Goal: Register for event/course

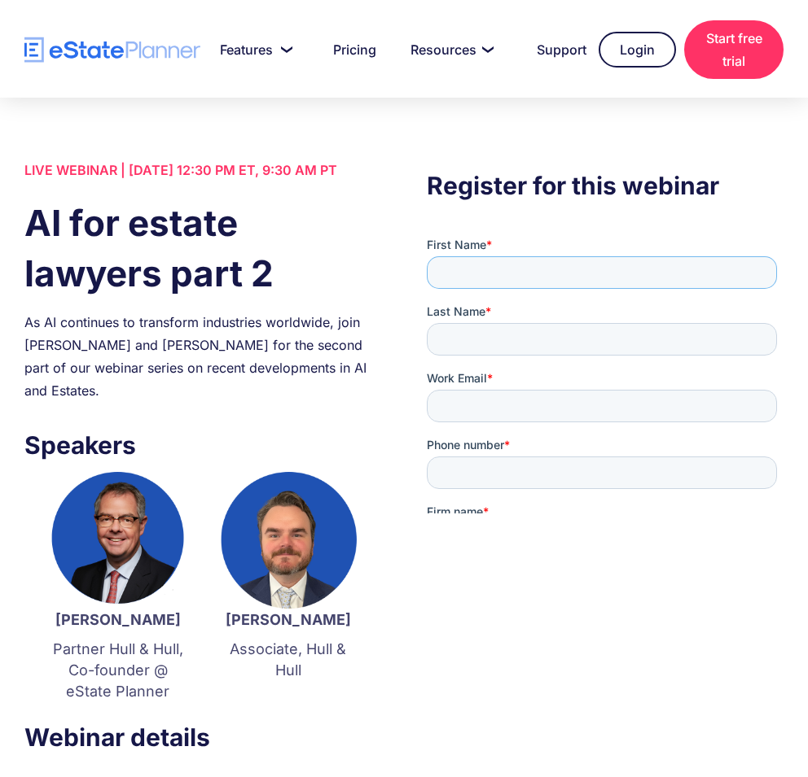
click at [451, 277] on input "First Name *" at bounding box center [601, 272] width 350 height 33
type input "******"
click at [493, 390] on input "Work Email *" at bounding box center [601, 406] width 350 height 33
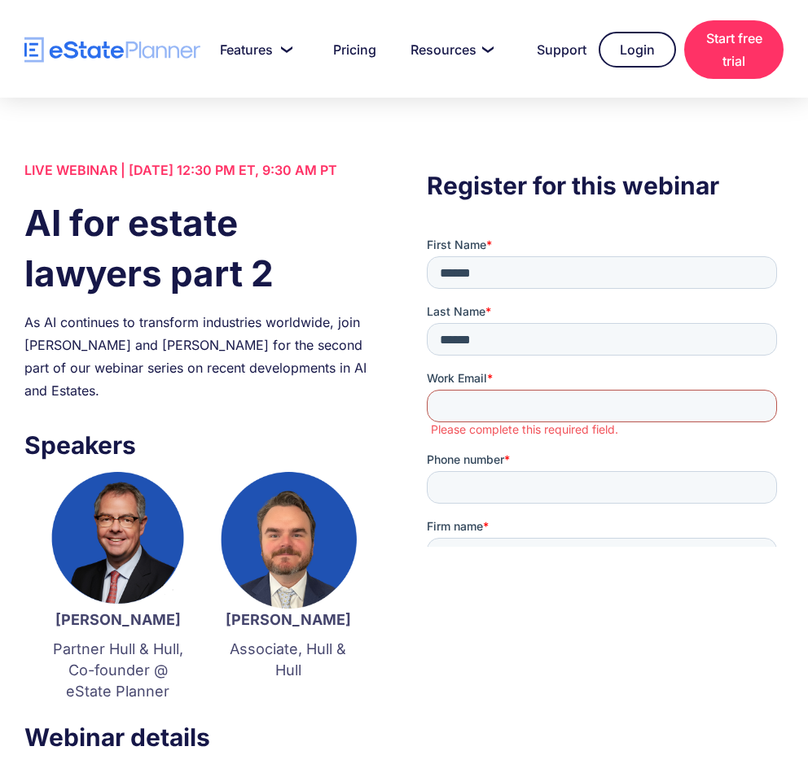
click at [534, 390] on input "Work Email *" at bounding box center [601, 406] width 350 height 33
paste input "**********"
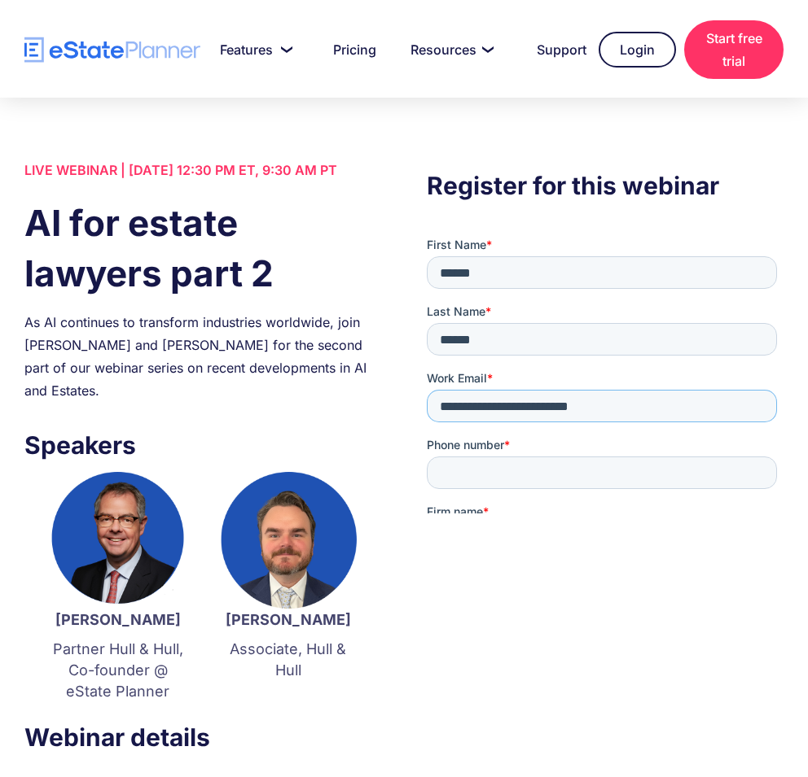
scroll to position [0, 37]
type input "**********"
click at [645, 457] on input "Phone number *" at bounding box center [601, 473] width 350 height 33
click at [646, 457] on input "Phone number *" at bounding box center [601, 473] width 350 height 33
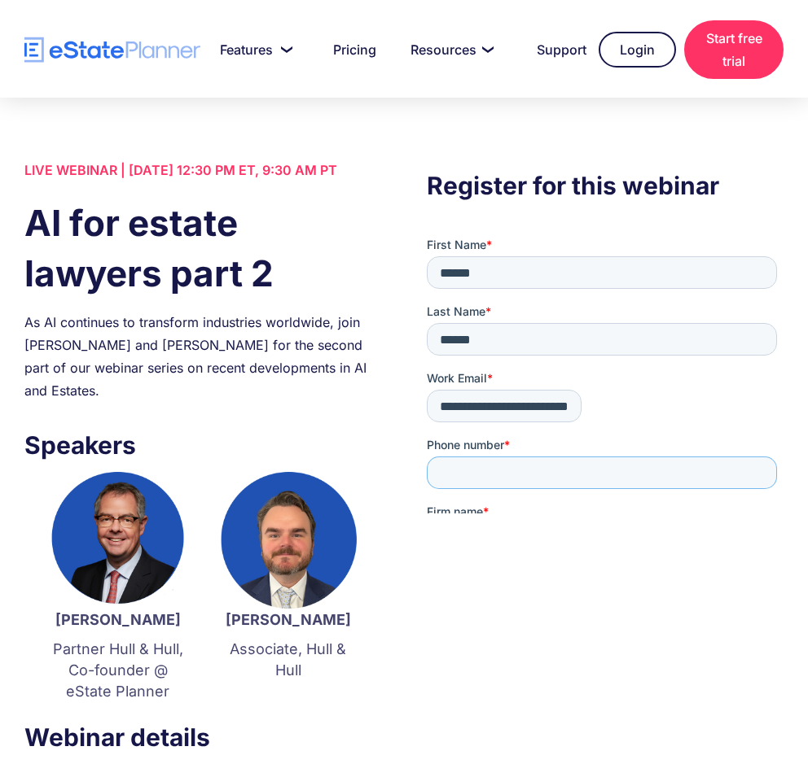
paste input "**********"
type input "**********"
click at [501, 523] on input "Firm name *" at bounding box center [601, 539] width 350 height 33
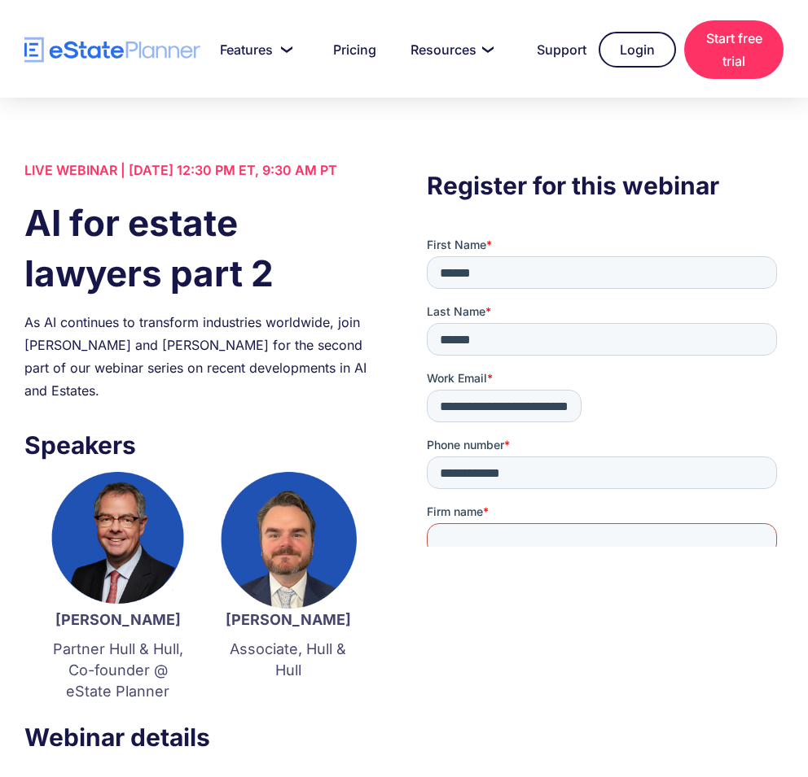
click at [472, 523] on input "Firm name *" at bounding box center [601, 539] width 350 height 33
paste input "**********"
type input "**********"
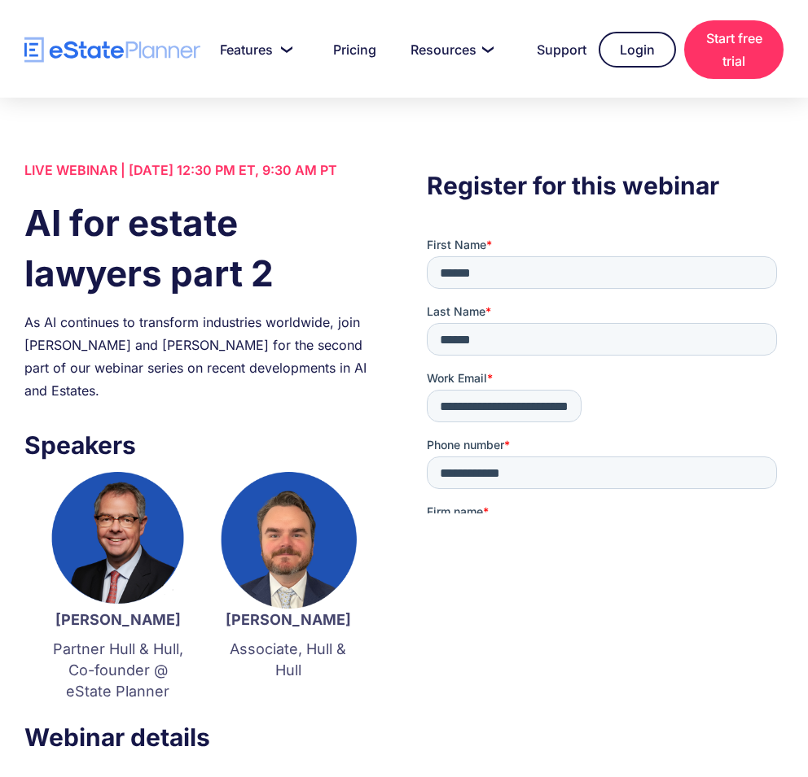
click at [655, 590] on input "Number of [PERSON_NAME] per month *" at bounding box center [601, 606] width 350 height 33
type input "*"
drag, startPoint x: 645, startPoint y: 552, endPoint x: 654, endPoint y: 560, distance: 12.1
click at [646, 554] on div "LIVE WEBINAR | [DATE] 12:30 PM ET, 9:30 AM PT AI for estate lawyers part 2 As A…" at bounding box center [404, 608] width 808 height 899
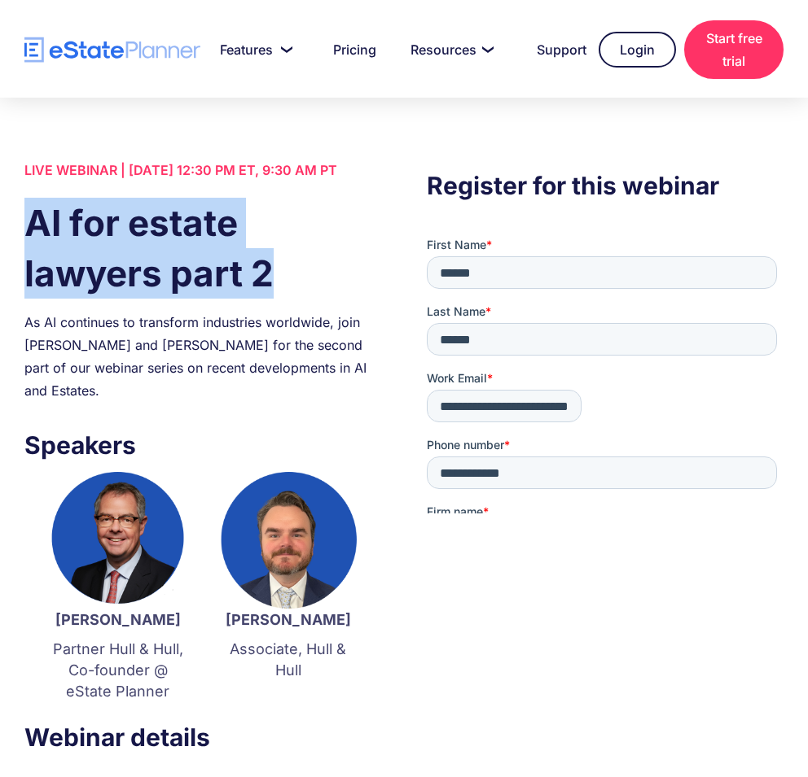
drag, startPoint x: 29, startPoint y: 245, endPoint x: 324, endPoint y: 310, distance: 301.8
click at [313, 299] on h1 "AI for estate lawyers part 2" at bounding box center [202, 248] width 357 height 101
copy h1 "AI for estate lawyers part 2"
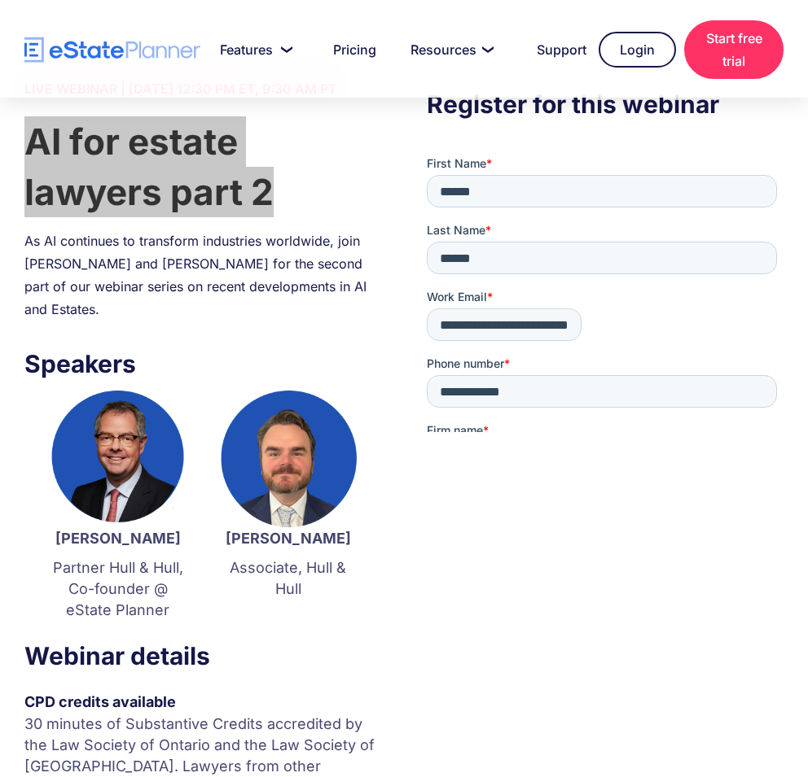
scroll to position [244, 0]
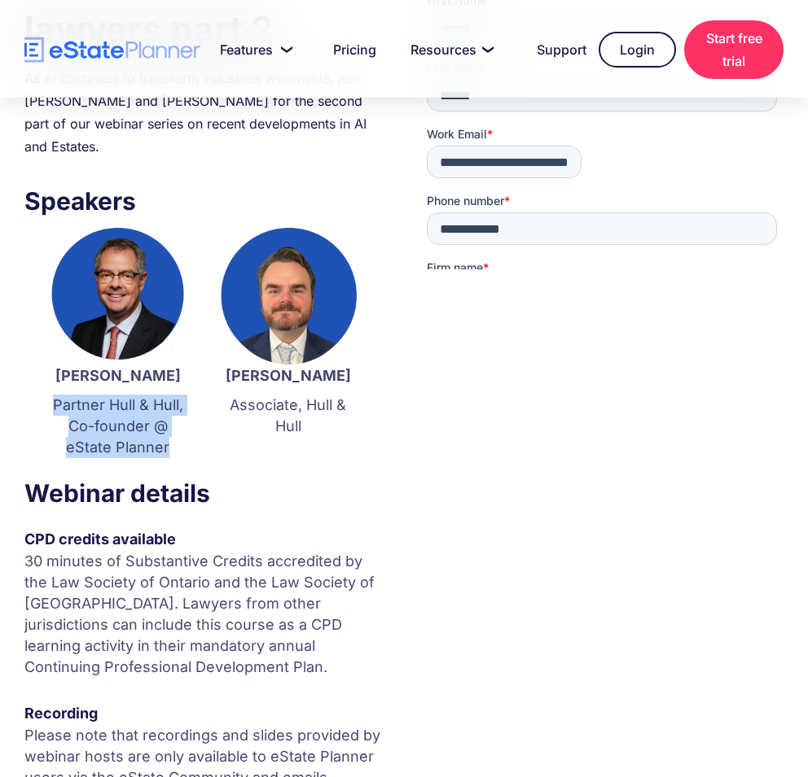
drag, startPoint x: 52, startPoint y: 404, endPoint x: 275, endPoint y: 445, distance: 226.9
click at [186, 444] on p "Partner Hull & Hull, Co-founder @ eState Planner" at bounding box center [118, 426] width 138 height 63
copy p "Partner Hull & Hull, Co-founder @ eState Planner"
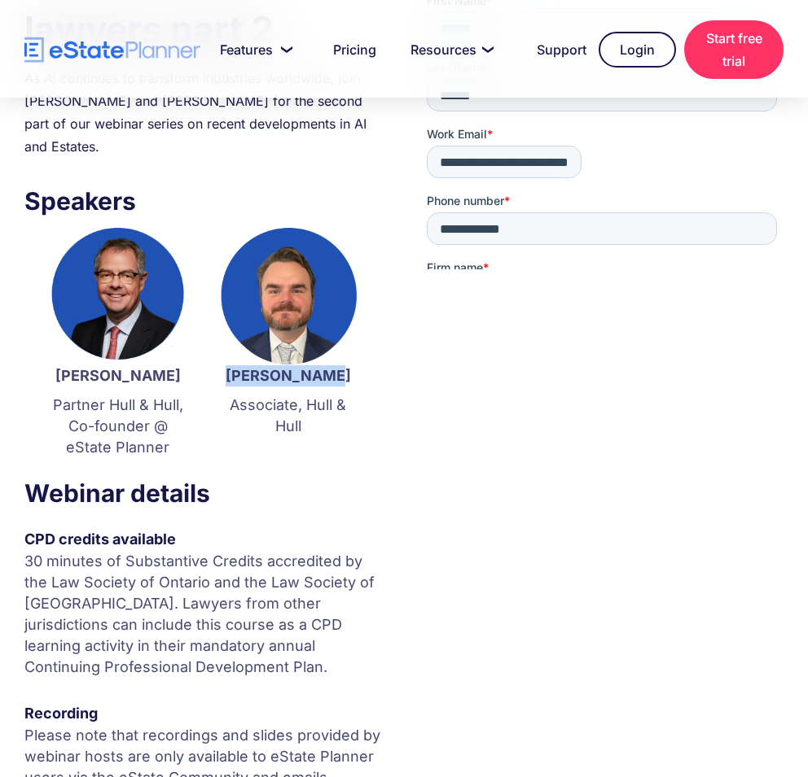
drag, startPoint x: 339, startPoint y: 373, endPoint x: 244, endPoint y: 384, distance: 95.9
click at [244, 384] on p "[PERSON_NAME]" at bounding box center [288, 376] width 138 height 21
copy strong "[PERSON_NAME]"
drag, startPoint x: 233, startPoint y: 404, endPoint x: 345, endPoint y: 418, distance: 113.2
click at [345, 418] on p "Associate, Hull & Hull" at bounding box center [288, 416] width 138 height 42
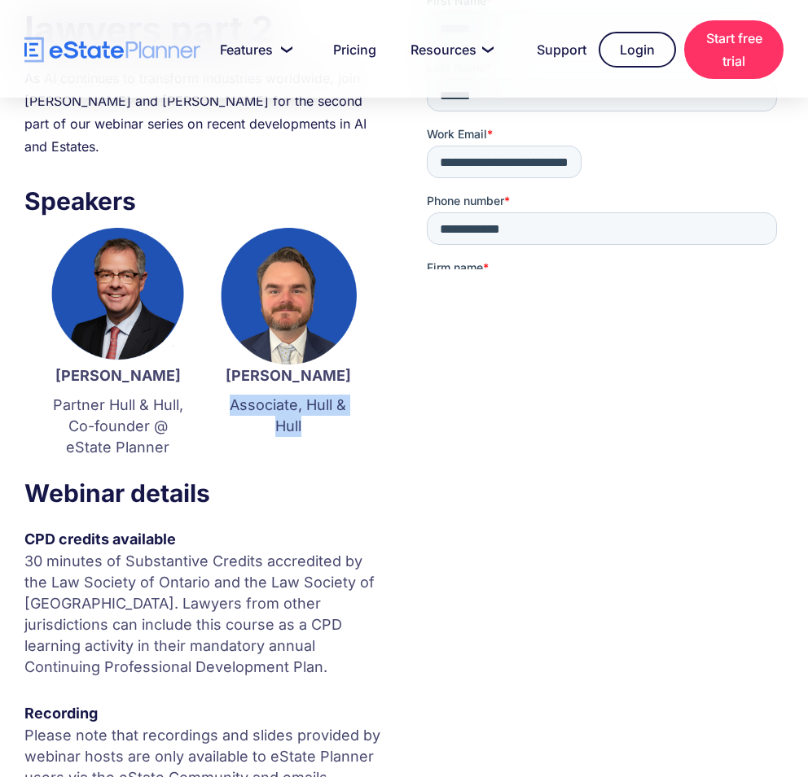
copy p "Associate, Hull & Hull"
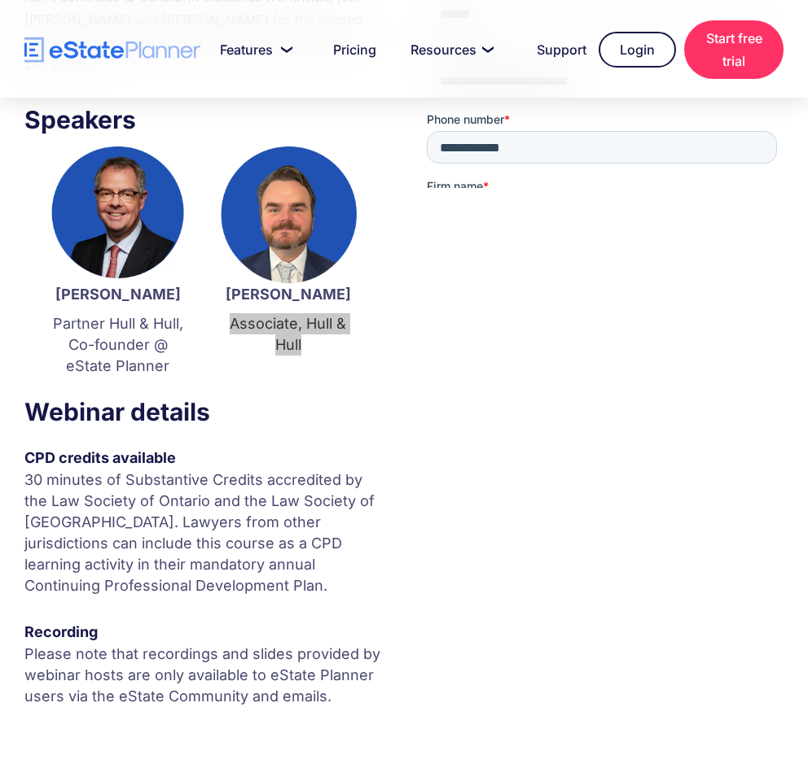
scroll to position [407, 0]
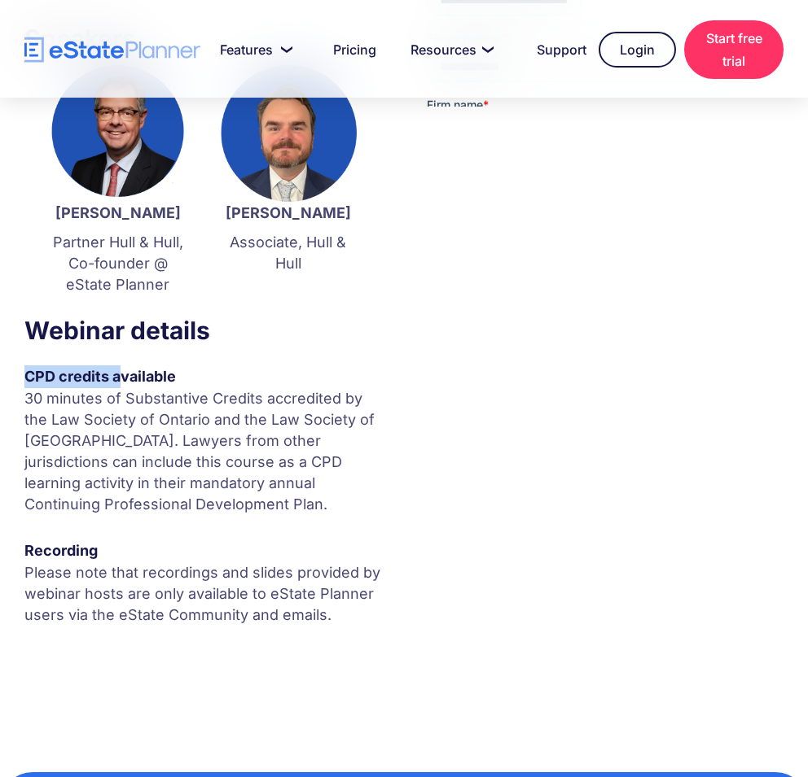
drag, startPoint x: 24, startPoint y: 375, endPoint x: 120, endPoint y: 374, distance: 96.9
click at [120, 374] on div "LIVE WEBINAR | [DATE] 12:30 PM ET, 9:30 AM PT AI for estate lawyers part 2 As A…" at bounding box center [404, 201] width 808 height 899
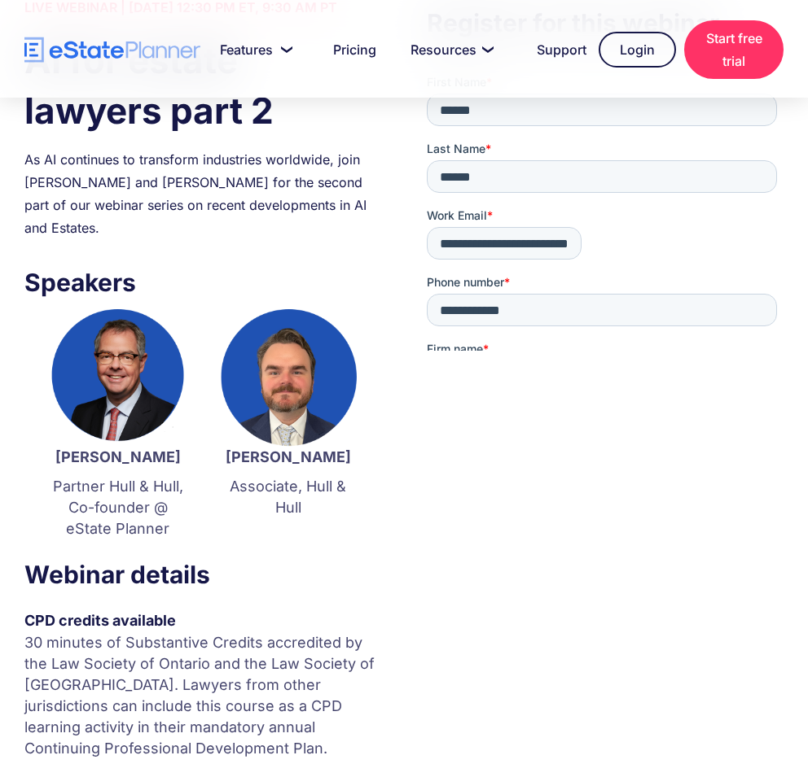
click at [116, 200] on div "As AI continues to transform industries worldwide, join [PERSON_NAME] and [PERS…" at bounding box center [202, 193] width 357 height 91
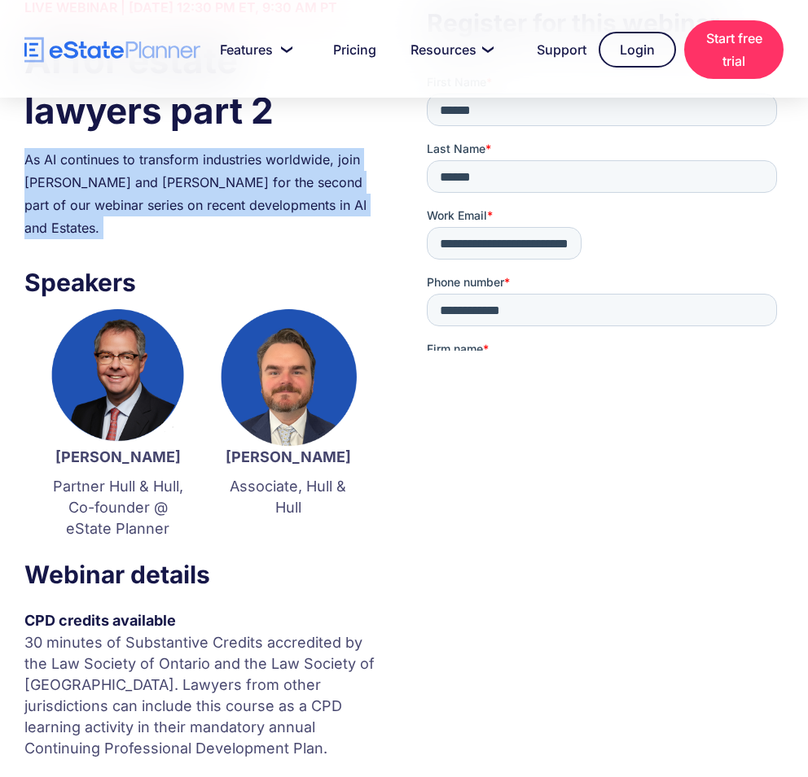
click at [116, 200] on div "As AI continues to transform industries worldwide, join [PERSON_NAME] and [PERS…" at bounding box center [202, 193] width 357 height 91
copy div "As AI continues to transform industries worldwide, join [PERSON_NAME] and [PERS…"
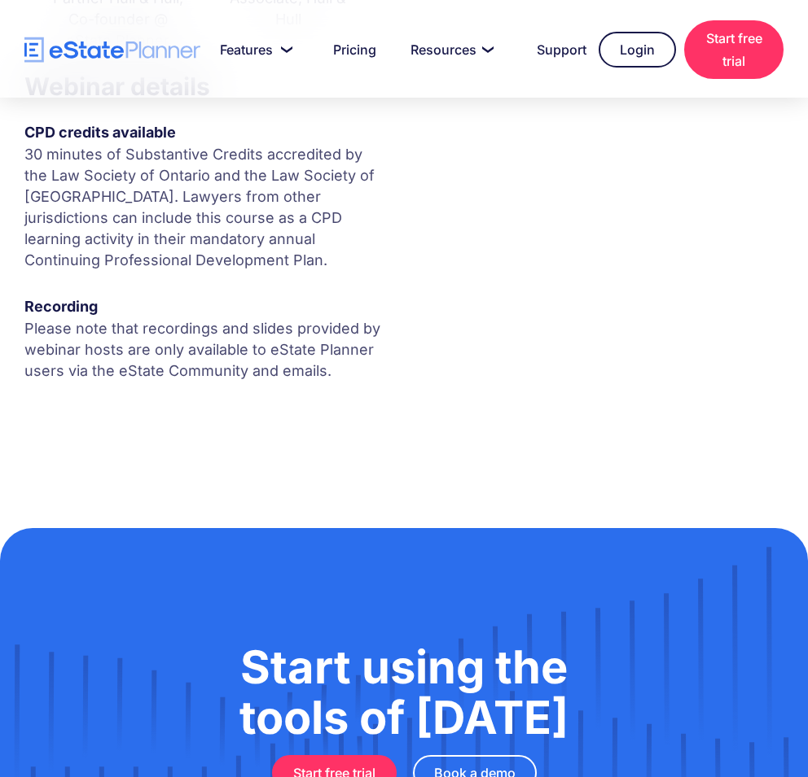
scroll to position [407, 0]
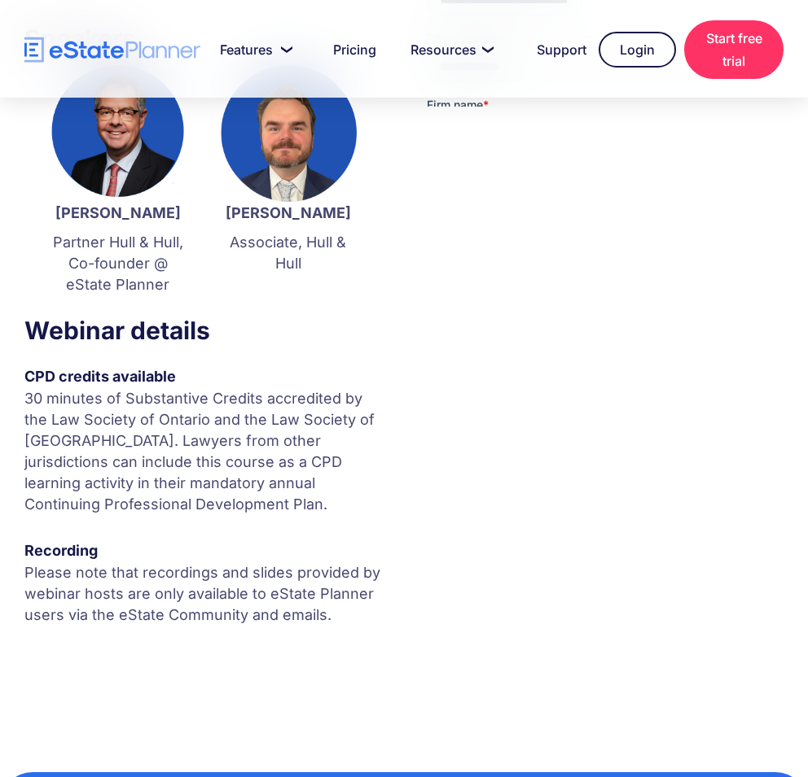
click at [59, 398] on p "30 minutes of Substantive Credits accredited by the Law Society of Ontario and …" at bounding box center [202, 451] width 357 height 127
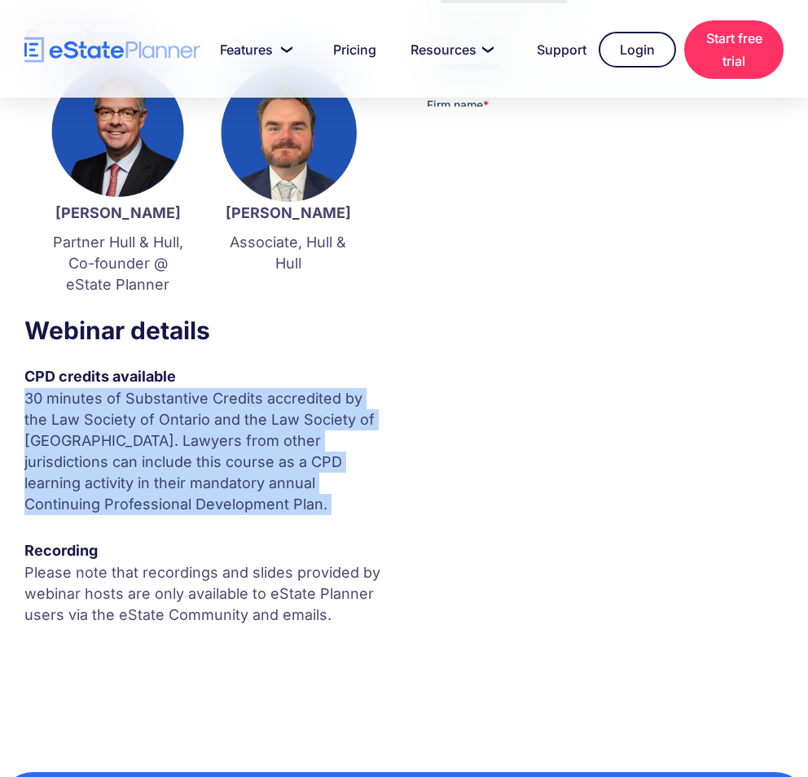
click at [59, 398] on p "30 minutes of Substantive Credits accredited by the Law Society of Ontario and …" at bounding box center [202, 451] width 357 height 127
copy p "30 minutes of Substantive Credits accredited by the Law Society of Ontario and …"
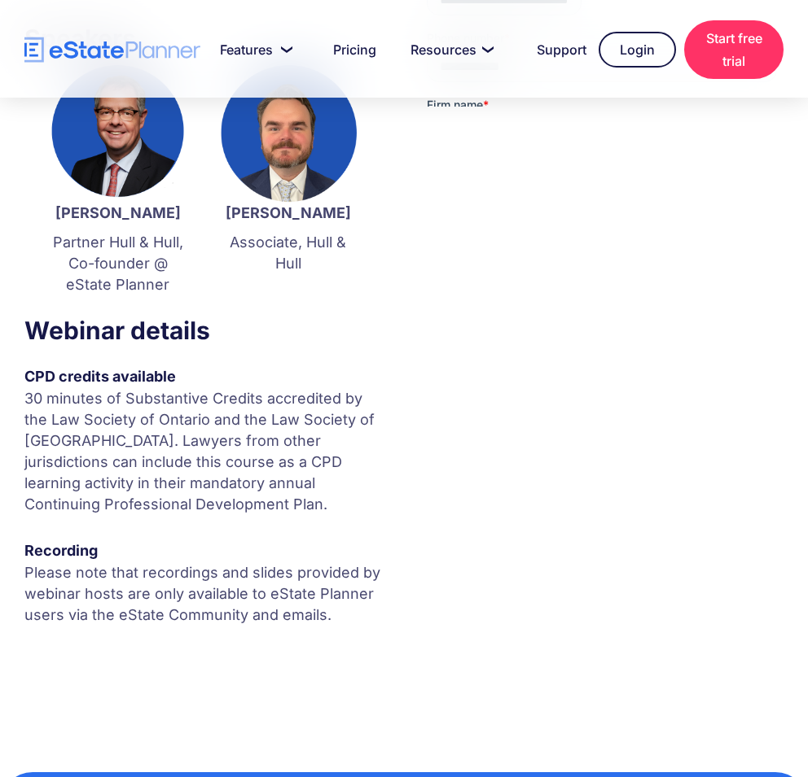
click at [142, 595] on p "Please note that recordings and slides provided by webinar hosts are only avail…" at bounding box center [202, 594] width 357 height 63
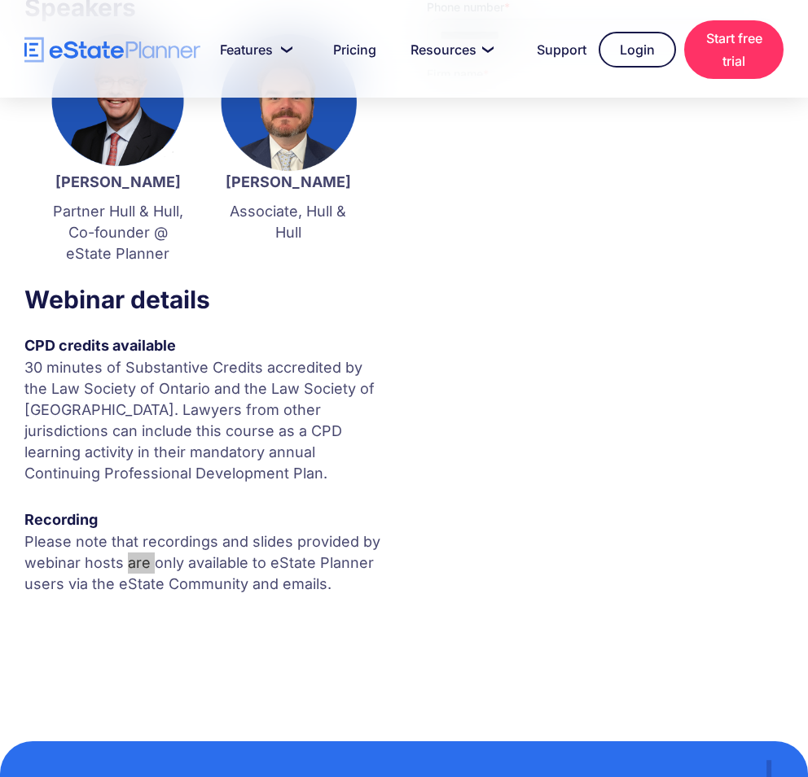
scroll to position [31, 0]
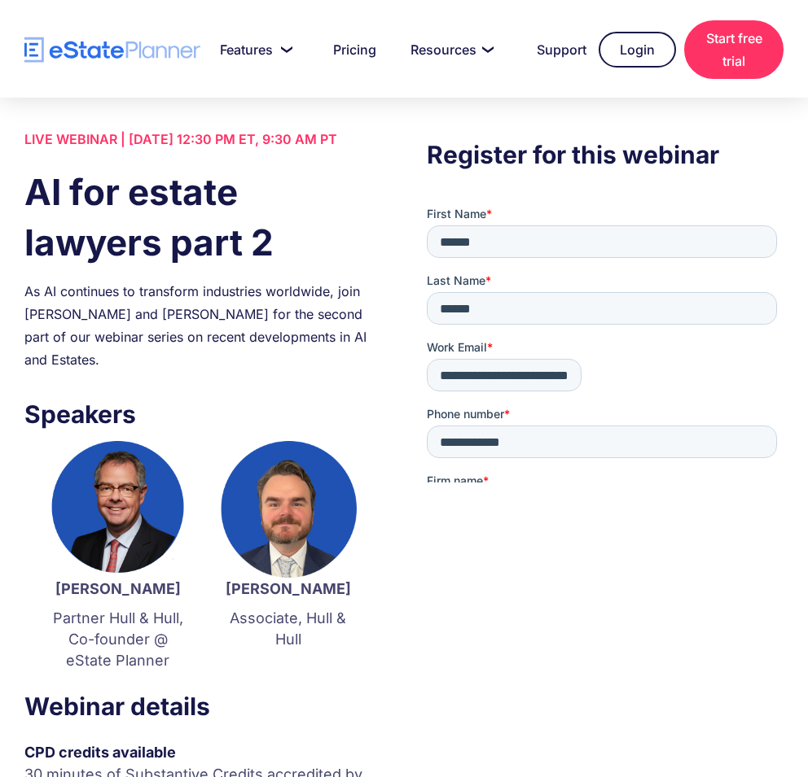
click at [466, 635] on input "******" at bounding box center [462, 652] width 72 height 34
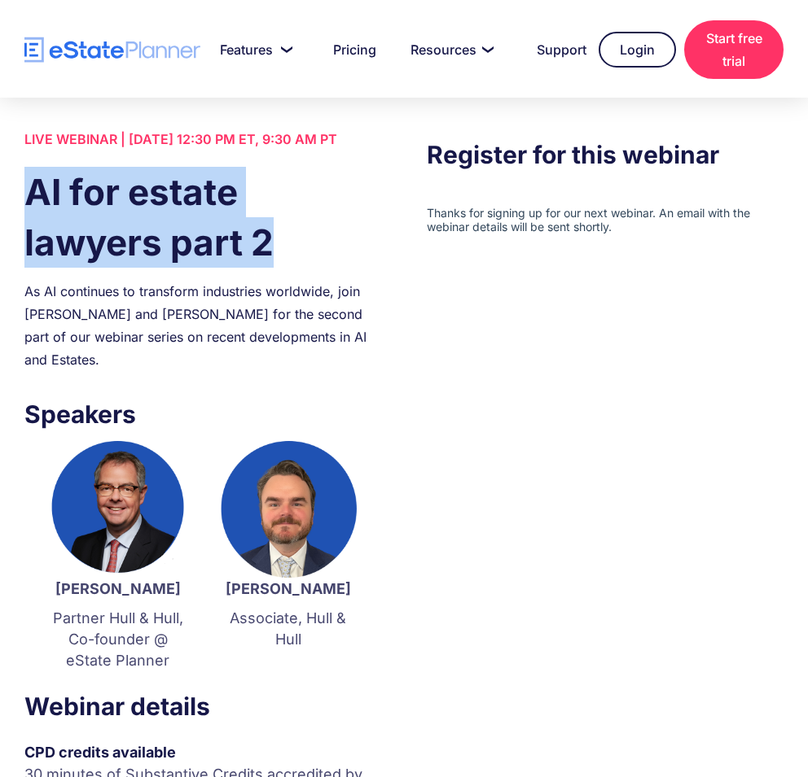
drag, startPoint x: 32, startPoint y: 211, endPoint x: 293, endPoint y: 265, distance: 266.8
click at [293, 265] on h1 "AI for estate lawyers part 2" at bounding box center [202, 217] width 357 height 101
copy h1 "AI for estate lawyers part 2"
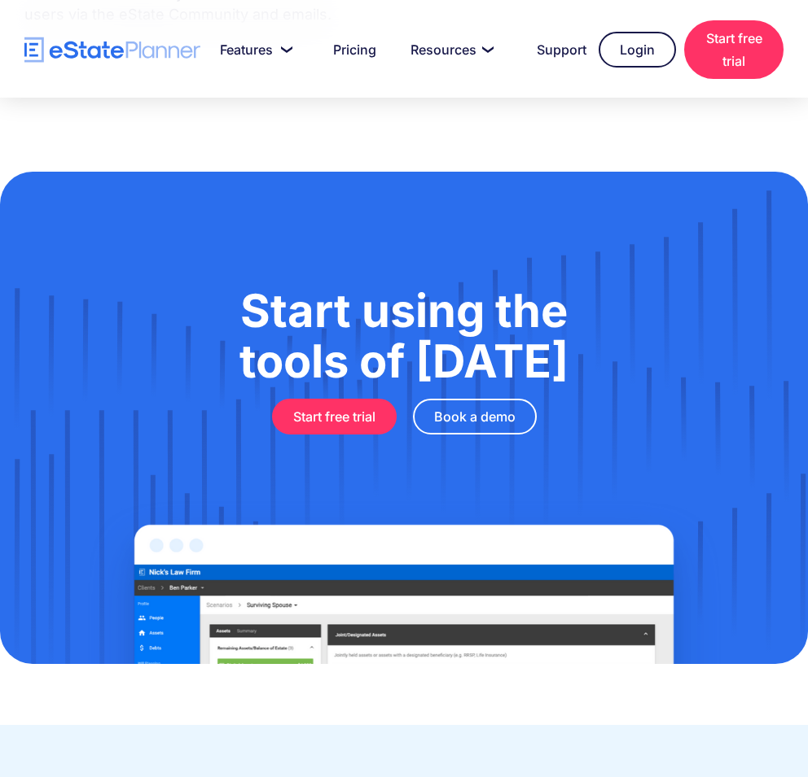
scroll to position [1089, 0]
